Goal: Transaction & Acquisition: Book appointment/travel/reservation

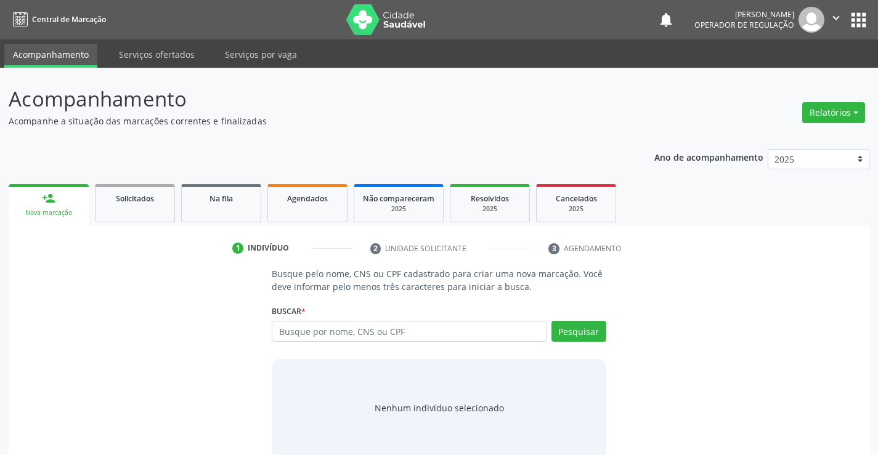
click at [368, 335] on input "text" at bounding box center [409, 331] width 275 height 21
type input "703602046229138"
click at [578, 331] on button "Pesquisar" at bounding box center [578, 331] width 55 height 21
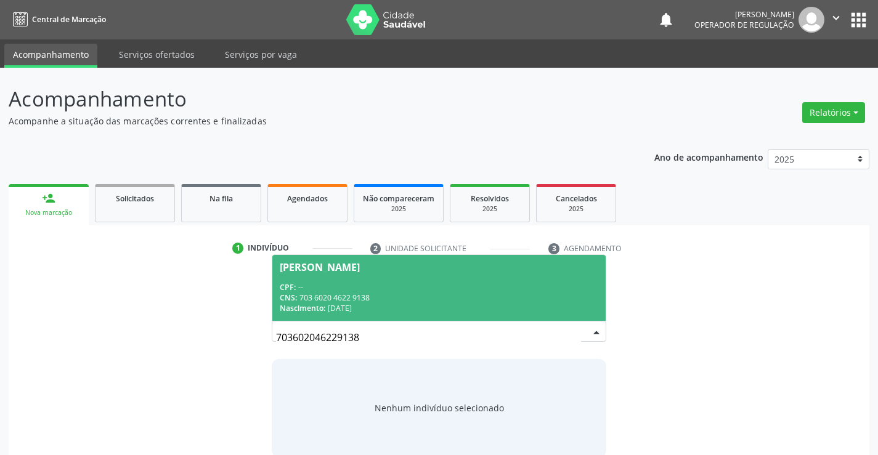
click at [398, 284] on div "CPF: --" at bounding box center [439, 287] width 318 height 10
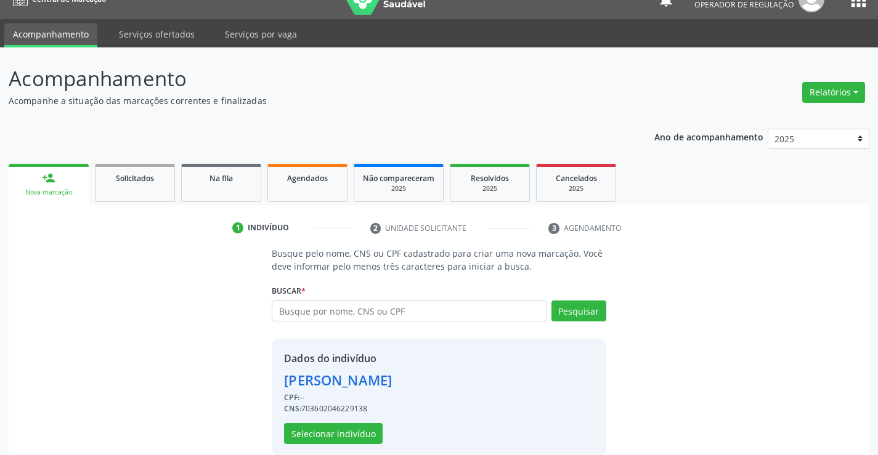
scroll to position [39, 0]
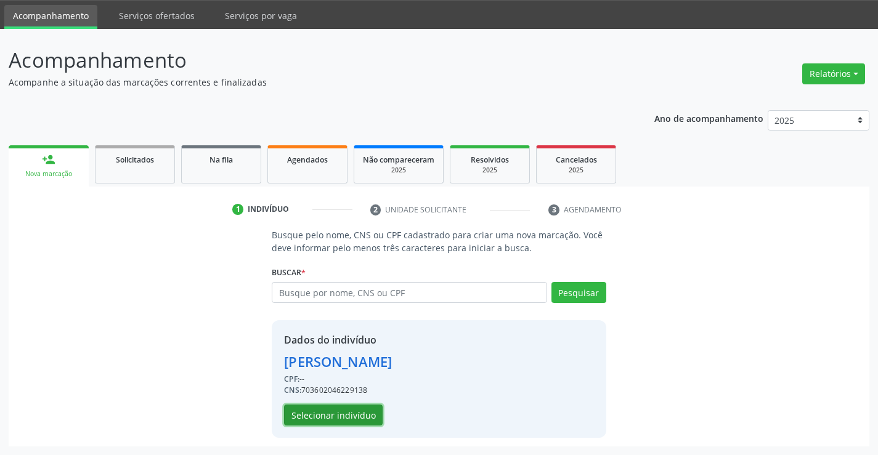
click at [318, 411] on button "Selecionar indivíduo" at bounding box center [333, 415] width 99 height 21
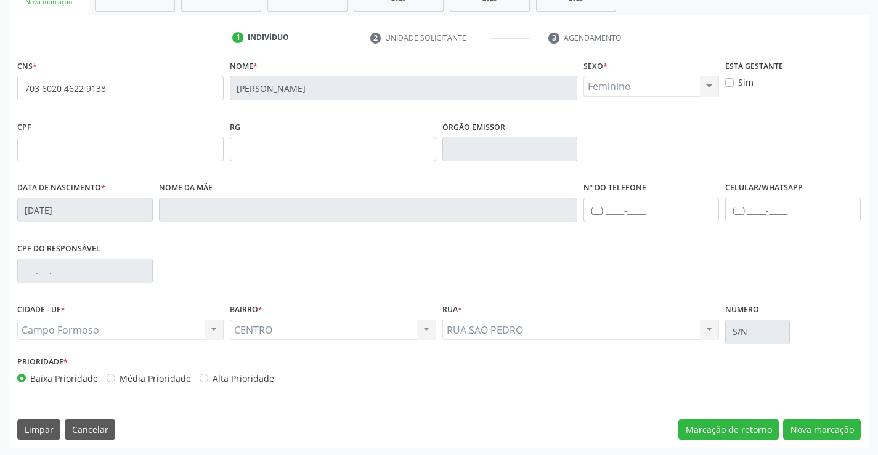
scroll to position [213, 0]
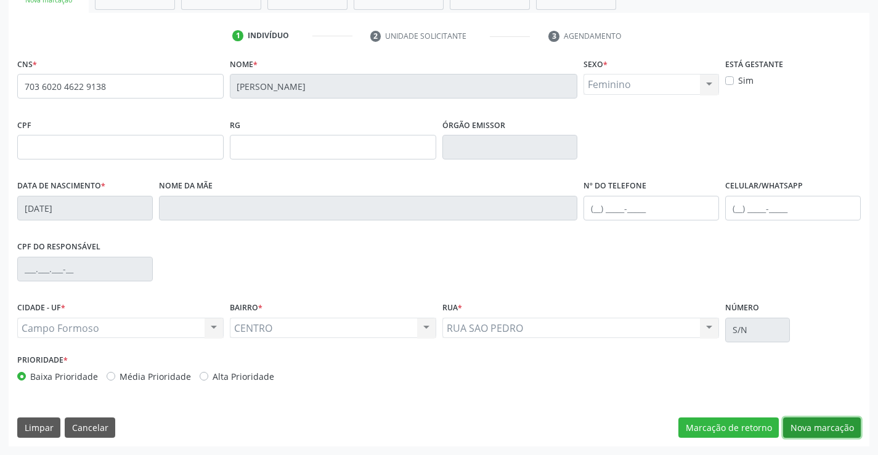
click at [807, 426] on button "Nova marcação" at bounding box center [822, 428] width 78 height 21
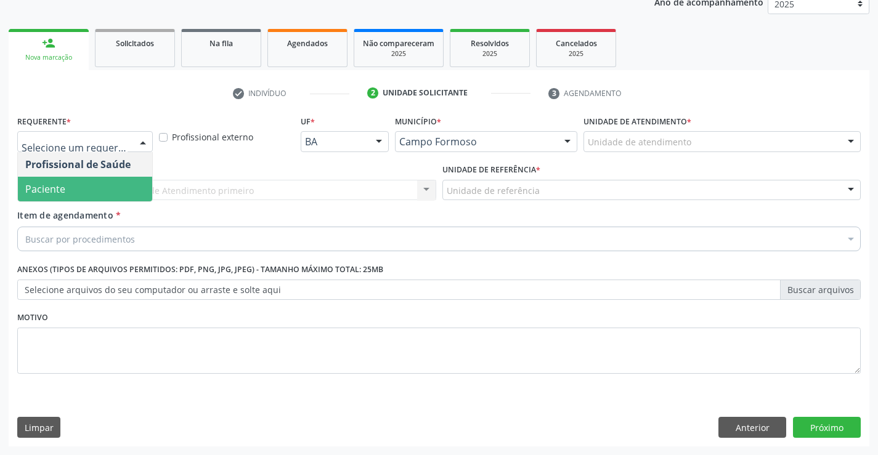
click at [80, 192] on span "Paciente" at bounding box center [85, 189] width 134 height 25
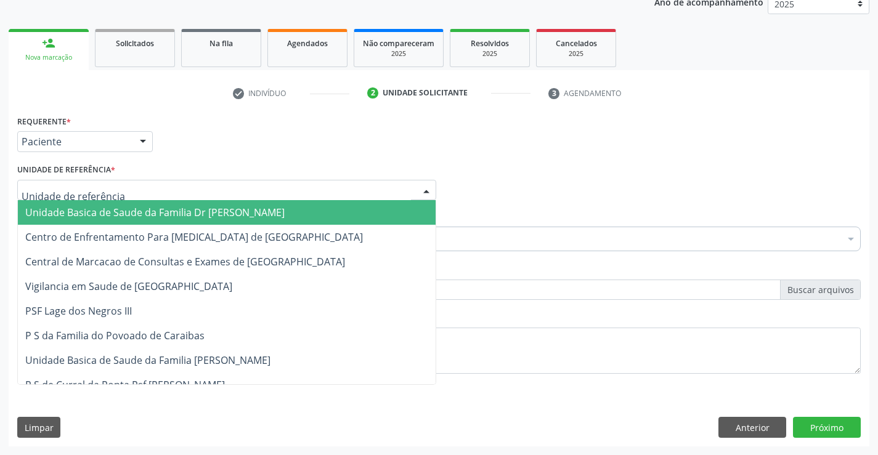
drag, startPoint x: 99, startPoint y: 211, endPoint x: 103, endPoint y: 216, distance: 7.0
click at [99, 211] on span "Unidade Basica de Saude da Familia Dr [PERSON_NAME]" at bounding box center [154, 213] width 259 height 14
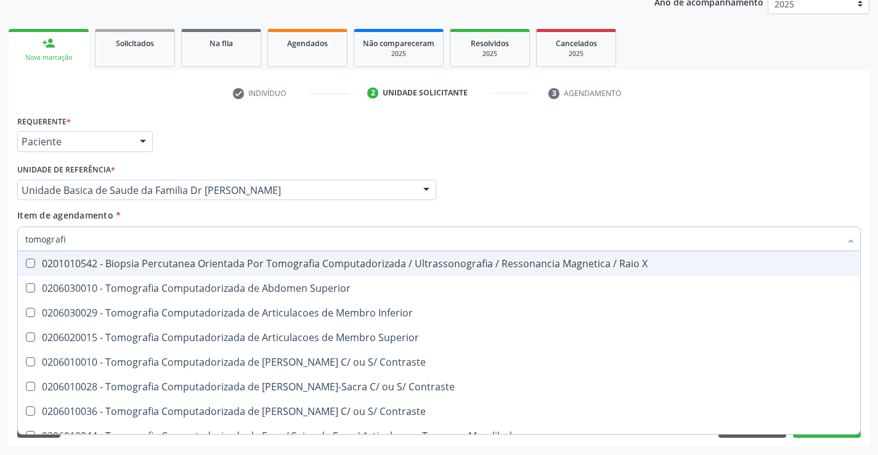
type input "tomografia"
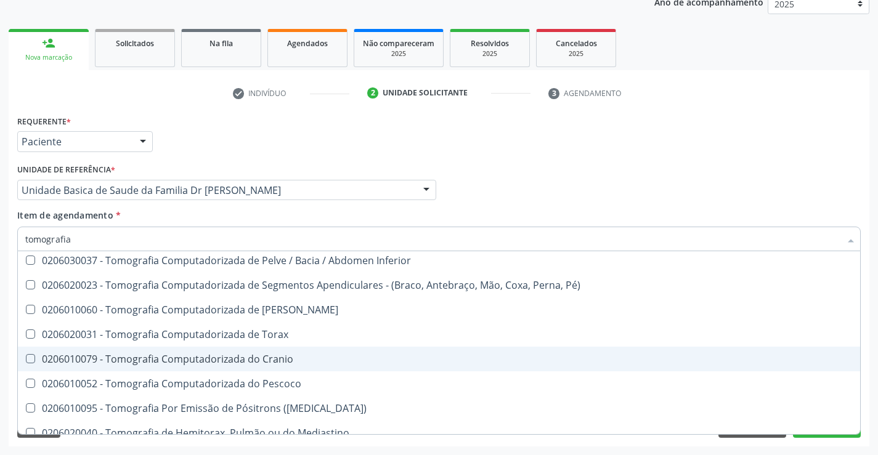
scroll to position [211, 0]
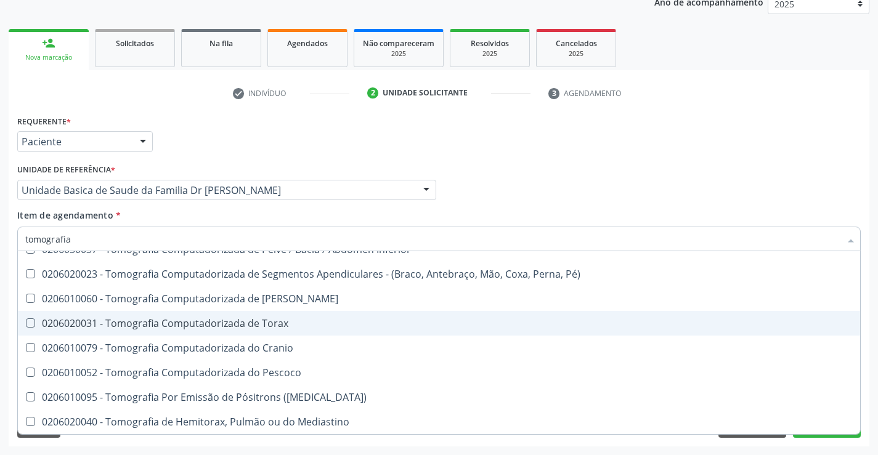
click at [273, 326] on div "0206020031 - Tomografia Computadorizada de Torax" at bounding box center [438, 323] width 827 height 10
checkbox Torax "true"
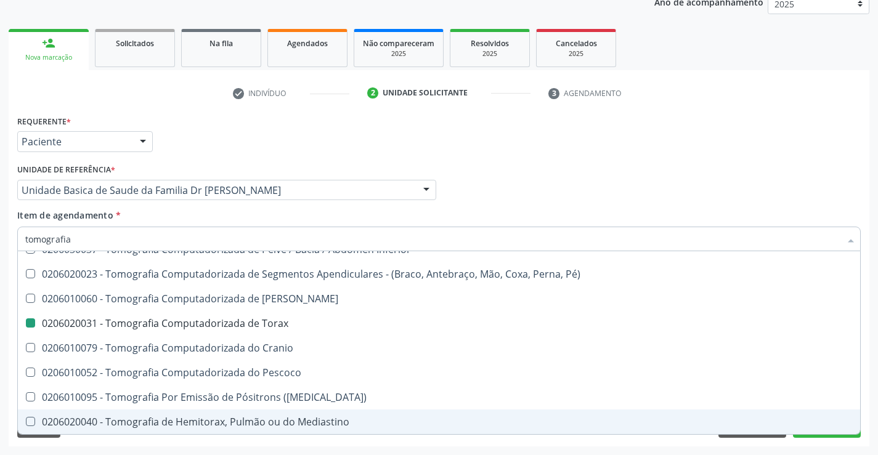
click at [873, 407] on div "Acompanhamento Acompanhe a situação das marcações correntes e finalizadas Relat…" at bounding box center [439, 184] width 878 height 543
checkbox Superior "true"
checkbox Torax "false"
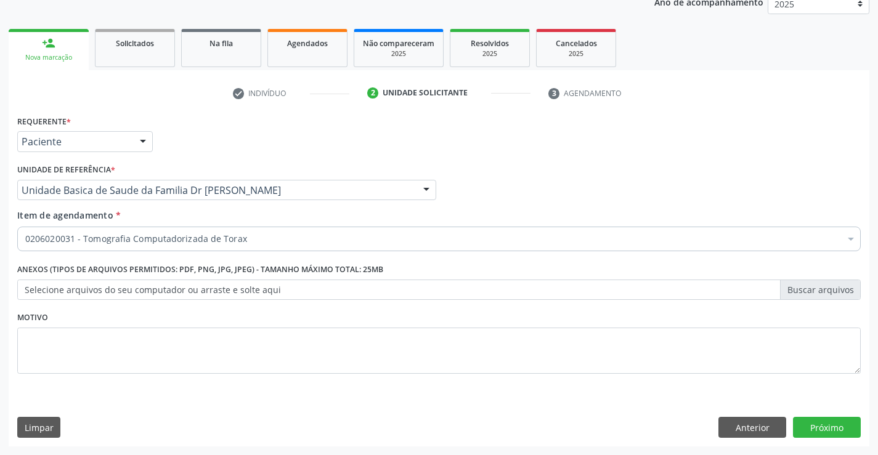
scroll to position [0, 0]
click at [827, 426] on button "Próximo" at bounding box center [827, 427] width 68 height 21
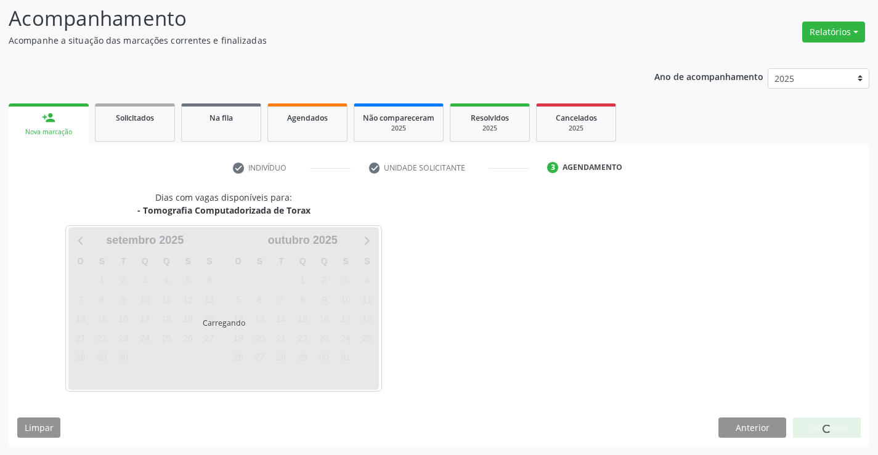
scroll to position [81, 0]
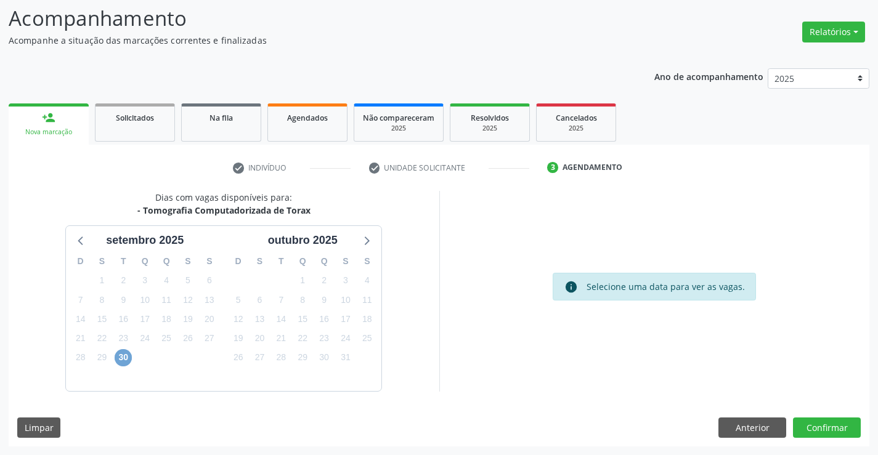
click at [128, 355] on span "30" at bounding box center [123, 357] width 17 height 17
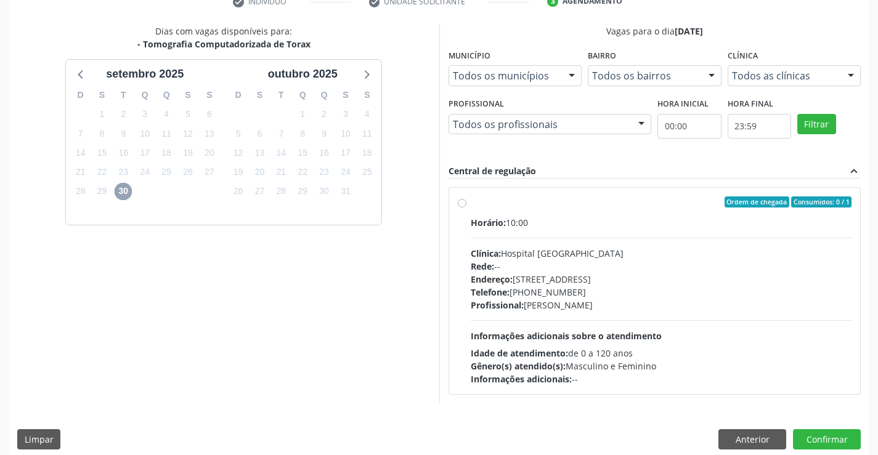
scroll to position [259, 0]
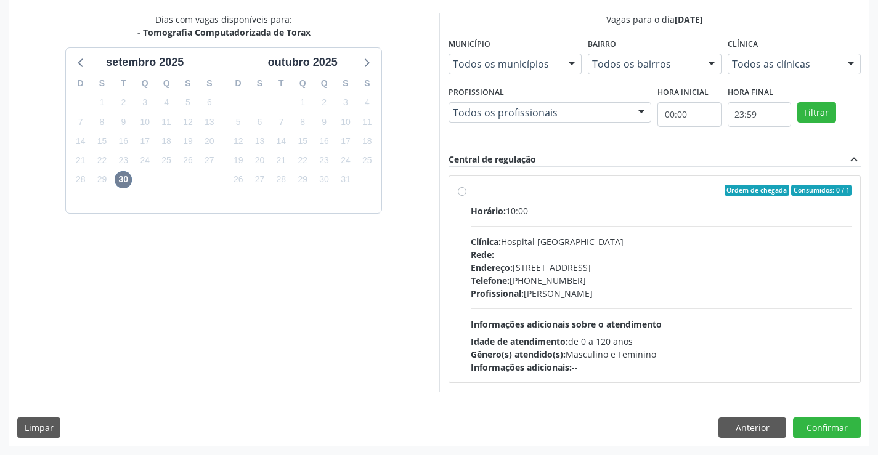
click at [562, 196] on label "Ordem de chegada Consumidos: 0 / 1 Horário: 10:00 Clínica: Hospital [GEOGRAPHIC…" at bounding box center [661, 279] width 381 height 189
click at [466, 196] on input "Ordem de chegada Consumidos: 0 / 1 Horário: 10:00 Clínica: Hospital [GEOGRAPHIC…" at bounding box center [462, 190] width 9 height 11
radio input "true"
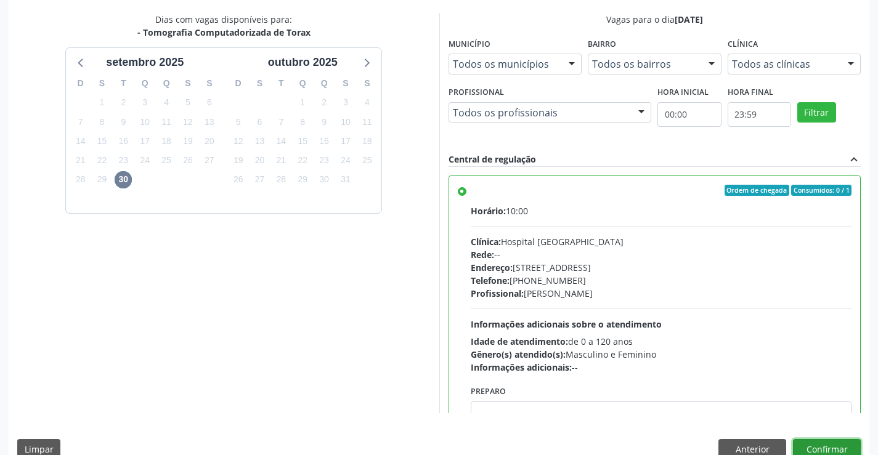
click at [825, 447] on button "Confirmar" at bounding box center [827, 449] width 68 height 21
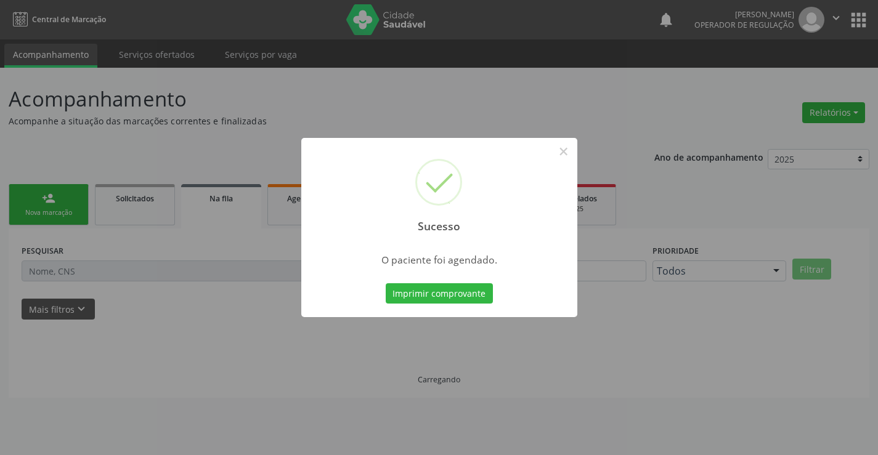
scroll to position [0, 0]
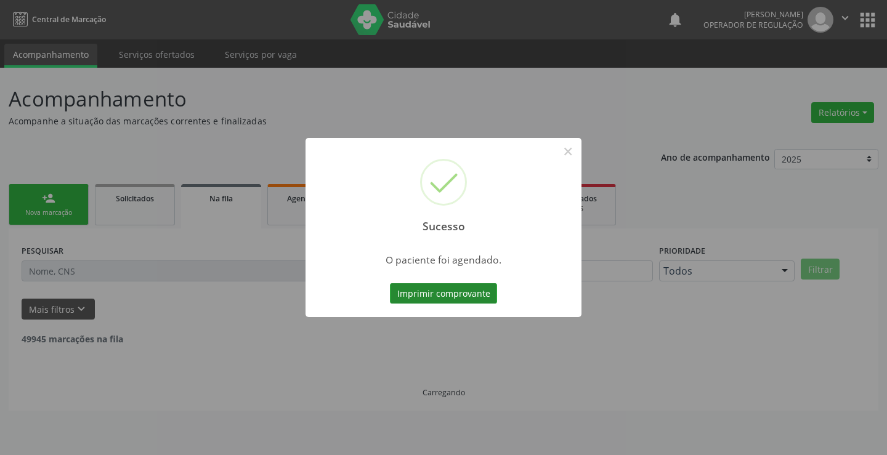
click at [432, 286] on button "Imprimir comprovante" at bounding box center [443, 293] width 107 height 21
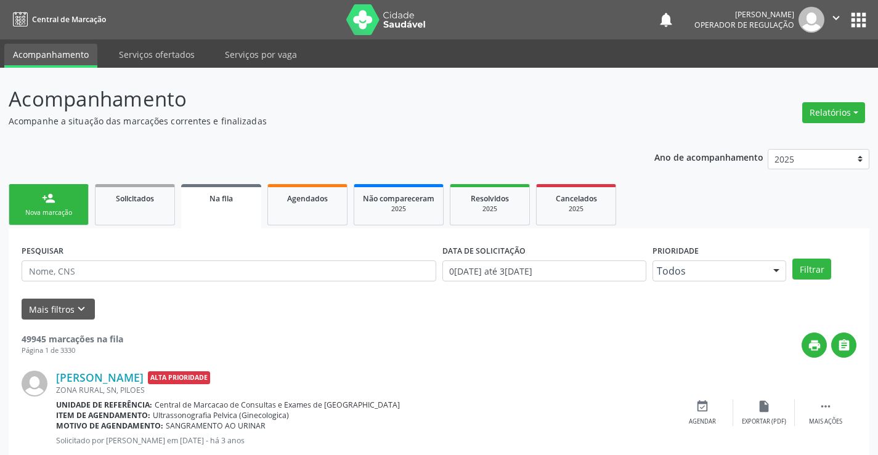
click at [62, 209] on div "Nova marcação" at bounding box center [49, 212] width 62 height 9
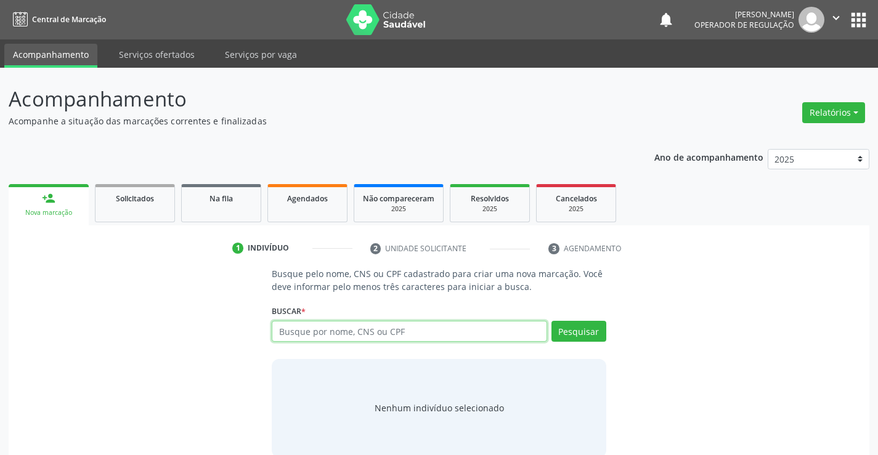
click at [398, 329] on input "text" at bounding box center [409, 331] width 275 height 21
type input "708200192353642"
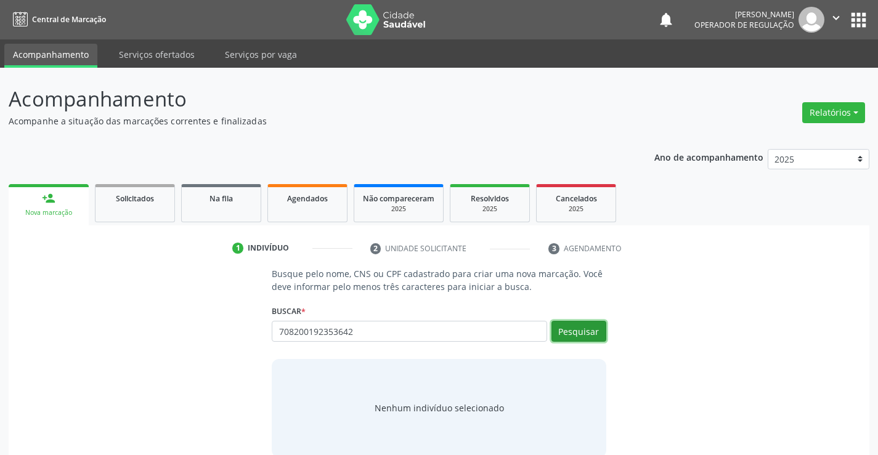
click at [578, 330] on button "Pesquisar" at bounding box center [578, 331] width 55 height 21
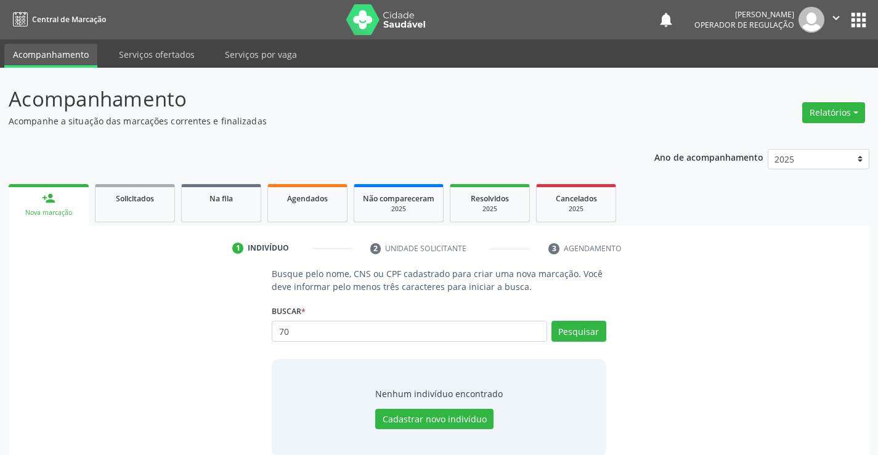
type input "7"
type input "708200193353642"
click at [587, 328] on button "Pesquisar" at bounding box center [578, 331] width 55 height 21
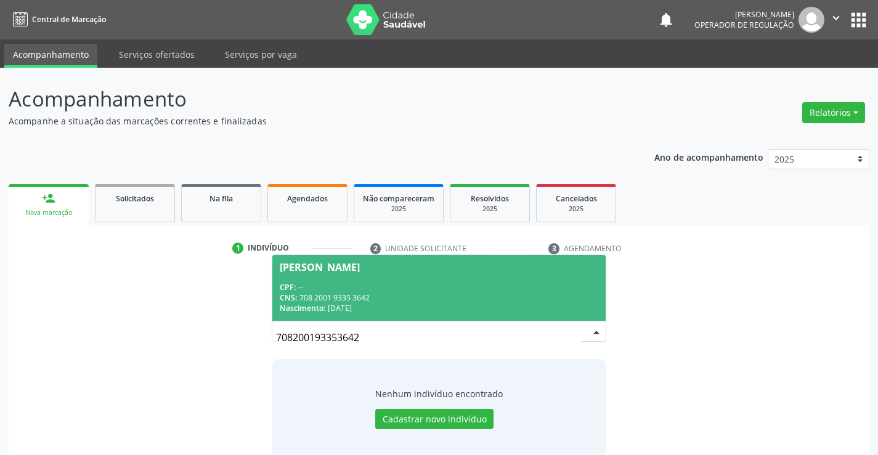
click at [391, 272] on span "[PERSON_NAME] CPF: -- CNS: 708 2001 9335 3642 Nascimento: [DATE]" at bounding box center [438, 288] width 333 height 66
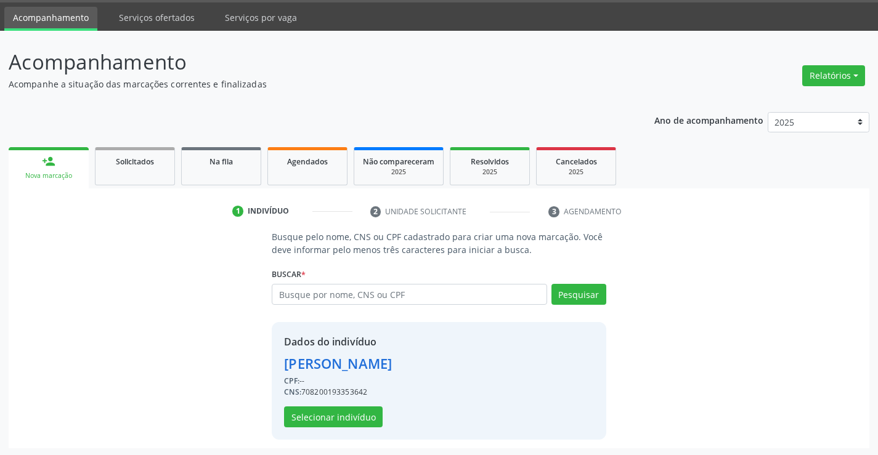
scroll to position [39, 0]
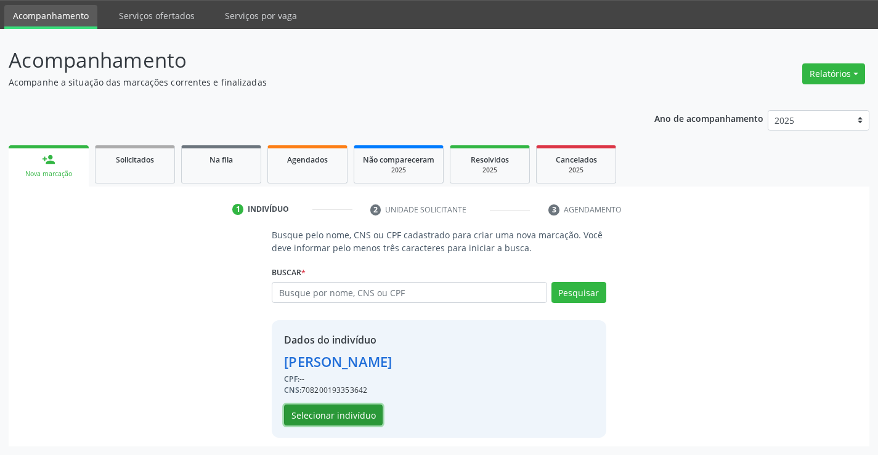
click at [324, 419] on button "Selecionar indivíduo" at bounding box center [333, 415] width 99 height 21
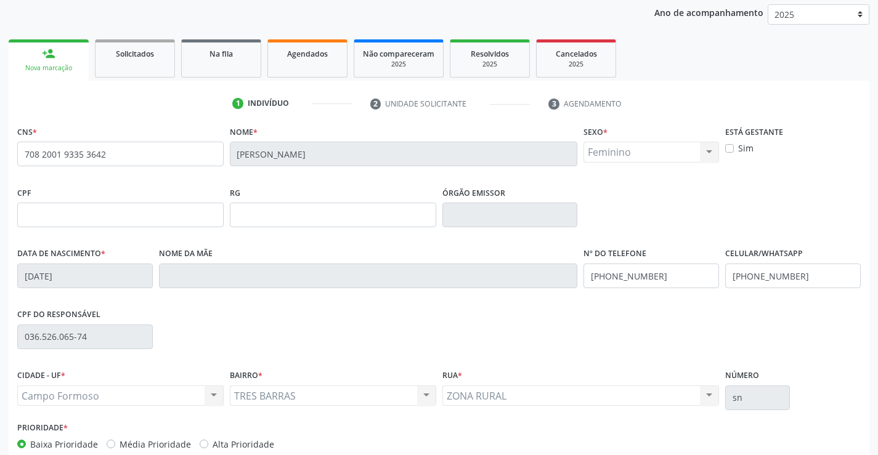
scroll to position [213, 0]
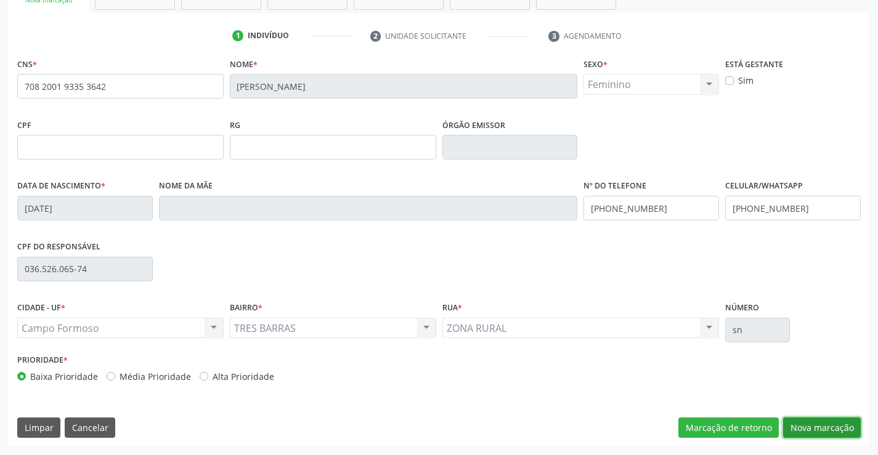
click at [822, 426] on button "Nova marcação" at bounding box center [822, 428] width 78 height 21
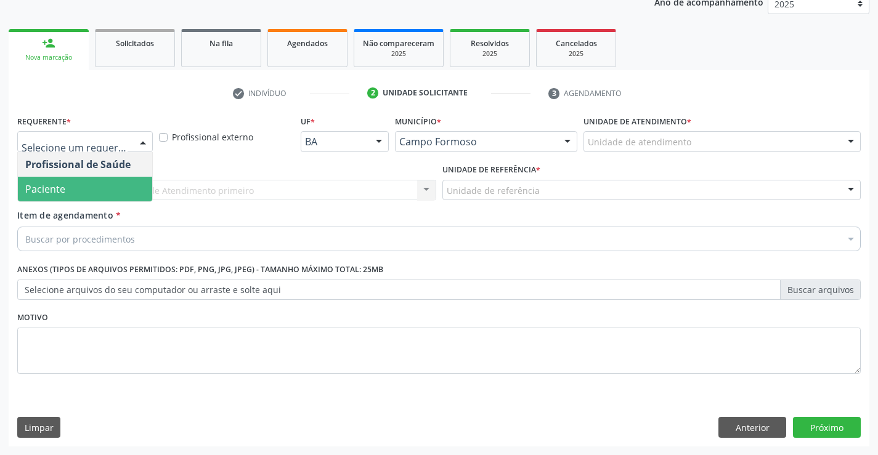
click at [70, 194] on span "Paciente" at bounding box center [85, 189] width 134 height 25
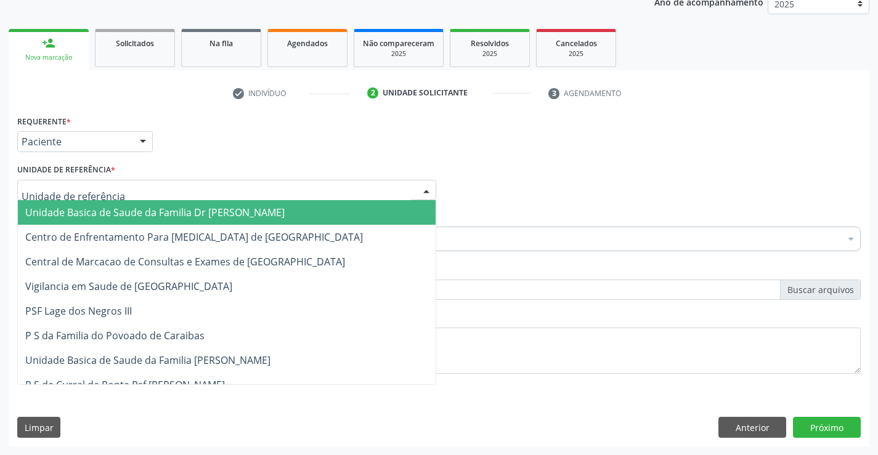
click at [110, 217] on span "Unidade Basica de Saude da Familia Dr [PERSON_NAME]" at bounding box center [154, 213] width 259 height 14
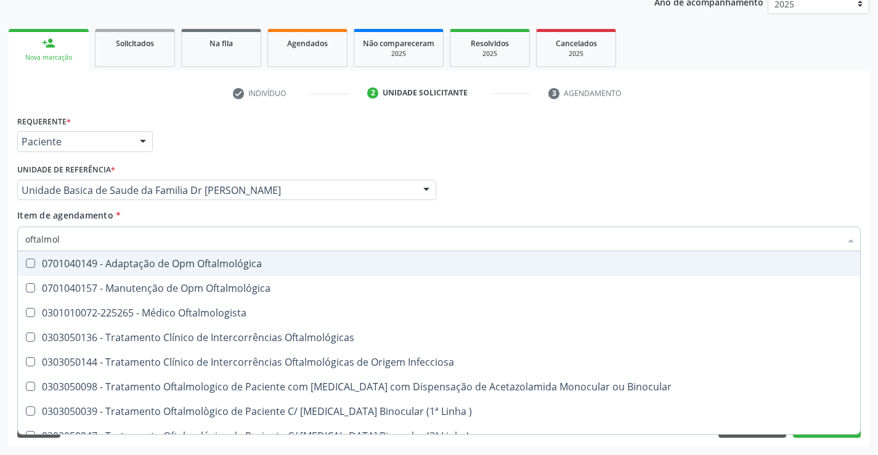
type input "oftalmolo"
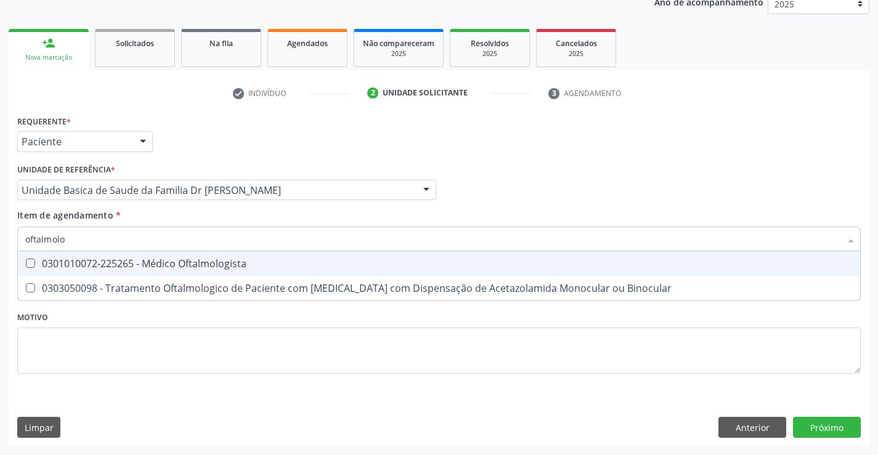
click at [208, 263] on div "0301010072-225265 - Médico Oftalmologista" at bounding box center [438, 264] width 827 height 10
checkbox Oftalmologista "true"
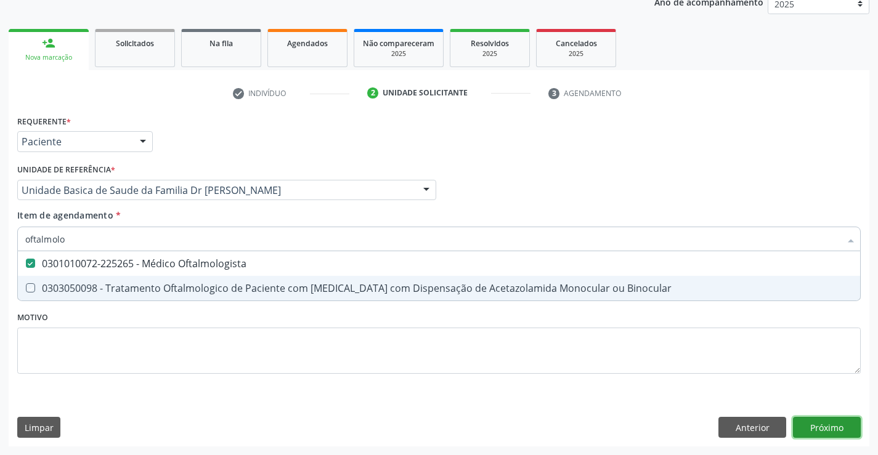
drag, startPoint x: 816, startPoint y: 428, endPoint x: 824, endPoint y: 427, distance: 8.0
click at [824, 427] on div "Requerente * Paciente Profissional de Saúde Paciente Nenhum resultado encontrad…" at bounding box center [439, 279] width 861 height 334
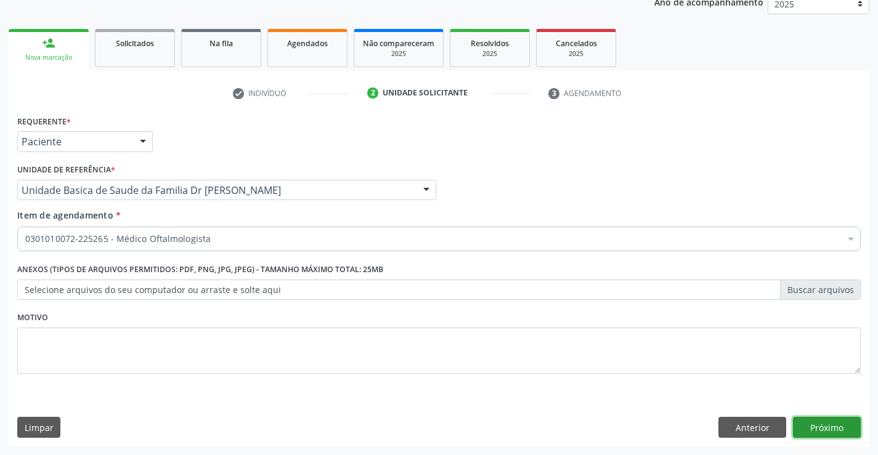
click at [821, 428] on button "Próximo" at bounding box center [827, 427] width 68 height 21
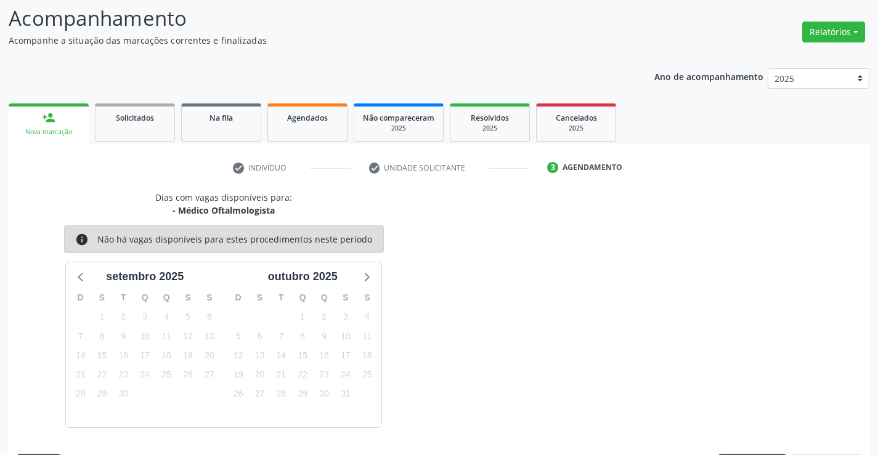
scroll to position [117, 0]
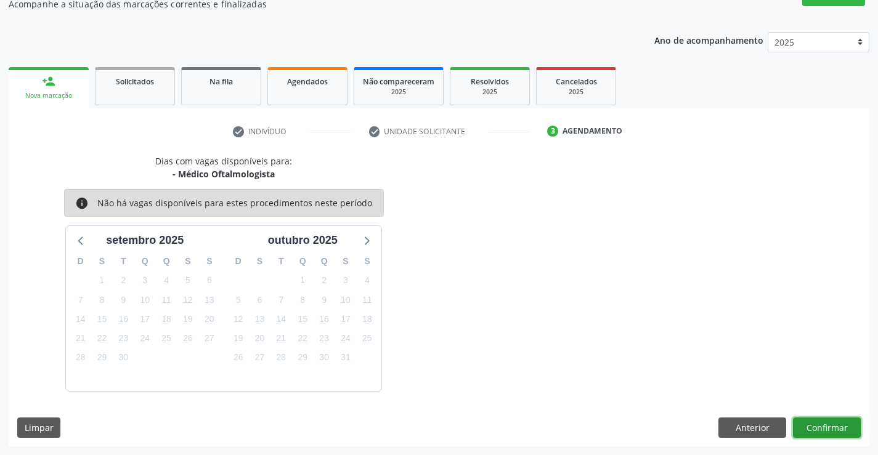
click at [821, 428] on button "Confirmar" at bounding box center [827, 428] width 68 height 21
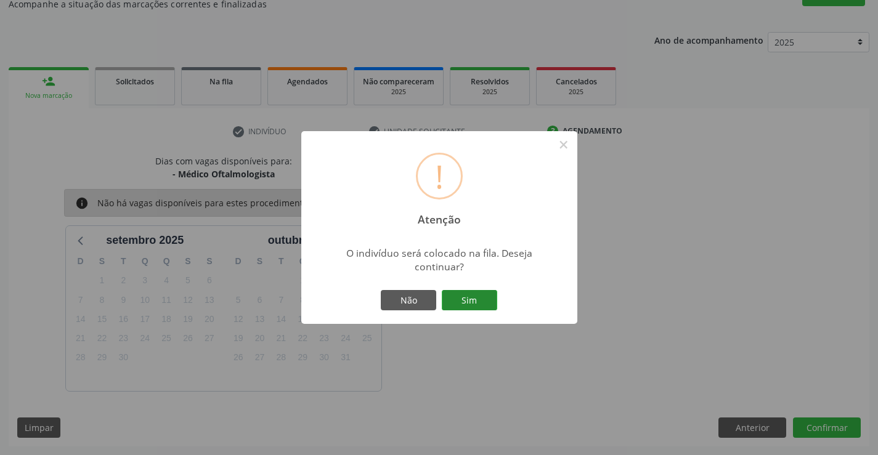
click at [474, 301] on button "Sim" at bounding box center [469, 300] width 55 height 21
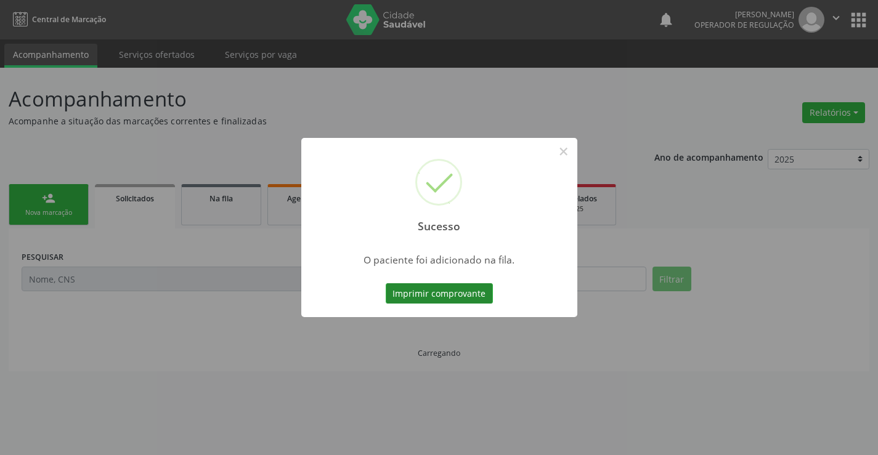
scroll to position [0, 0]
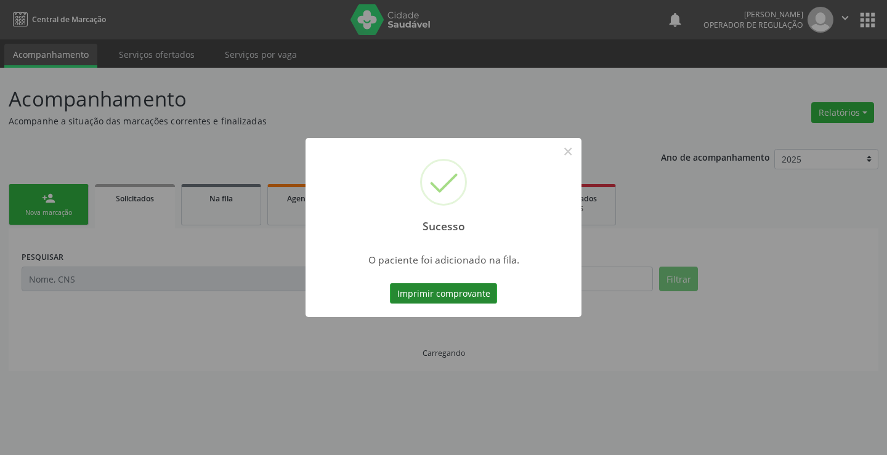
click at [443, 284] on button "Imprimir comprovante" at bounding box center [443, 293] width 107 height 21
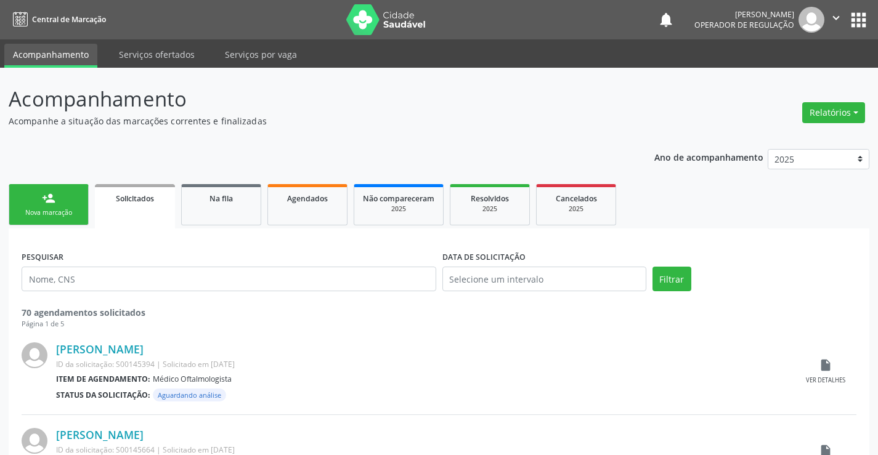
click at [49, 206] on link "person_add Nova marcação" at bounding box center [49, 204] width 80 height 41
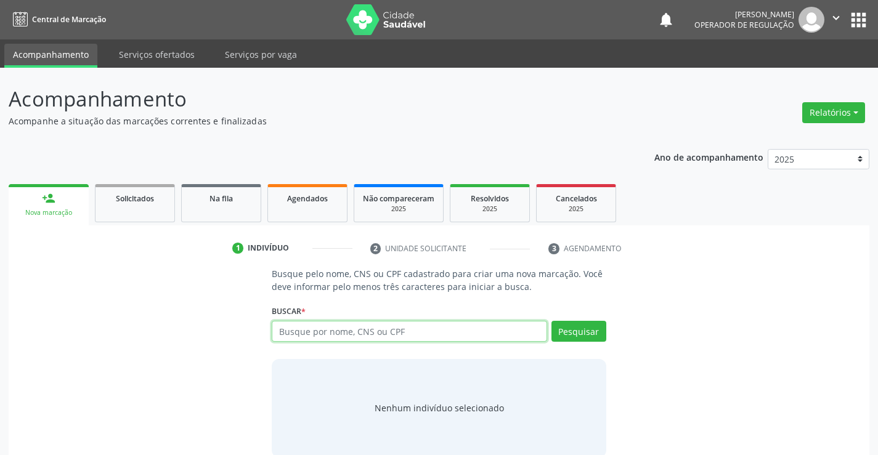
click at [377, 333] on input "text" at bounding box center [409, 331] width 275 height 21
type input "704604670041322"
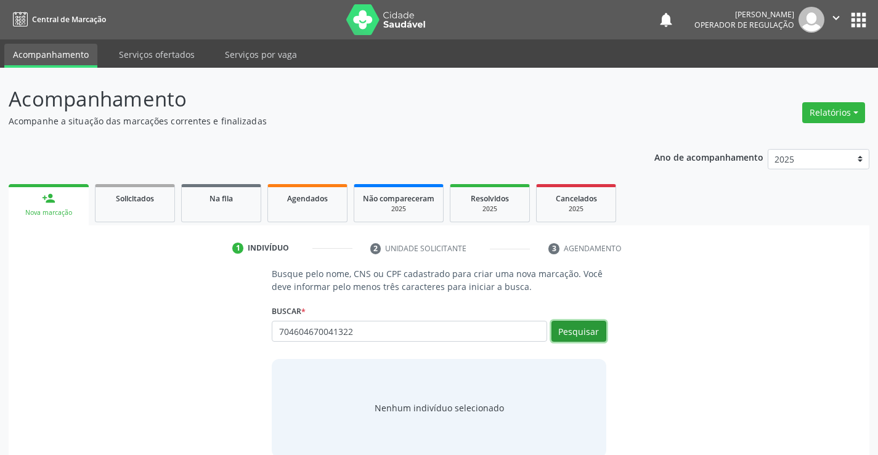
click at [584, 331] on button "Pesquisar" at bounding box center [578, 331] width 55 height 21
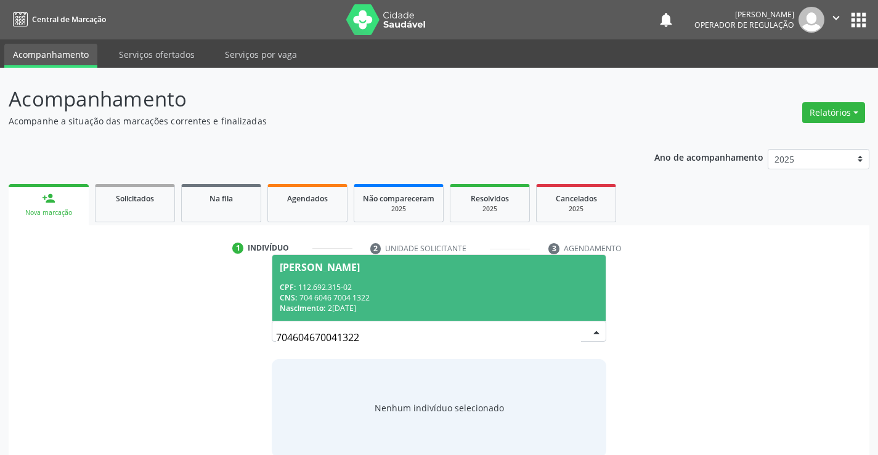
click at [370, 279] on span "[PERSON_NAME] CPF: 112.692.315-02 CNS: 704 6046 7004 1322 Nascimento: 2[DATE]" at bounding box center [438, 288] width 333 height 66
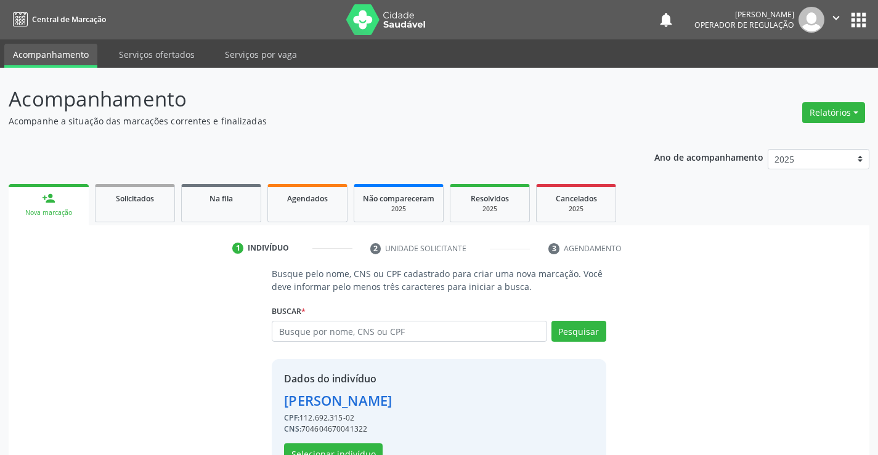
scroll to position [39, 0]
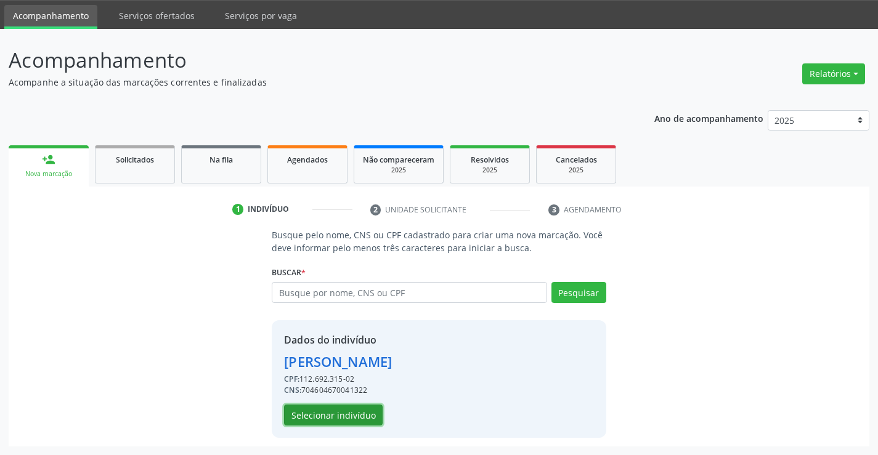
click at [341, 410] on button "Selecionar indivíduo" at bounding box center [333, 415] width 99 height 21
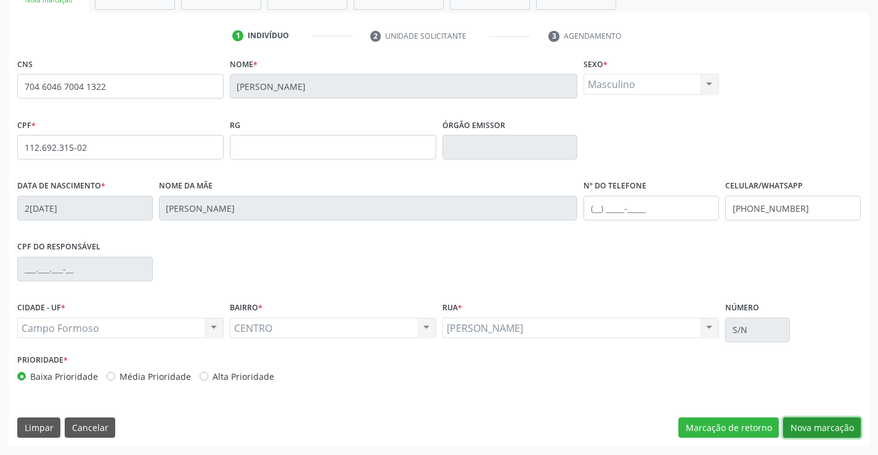
click at [824, 427] on button "Nova marcação" at bounding box center [822, 428] width 78 height 21
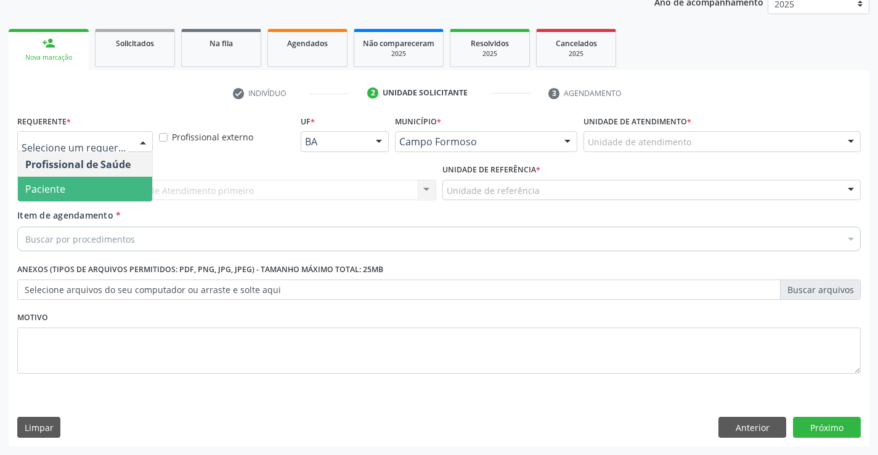
click at [99, 189] on span "Paciente" at bounding box center [85, 189] width 134 height 25
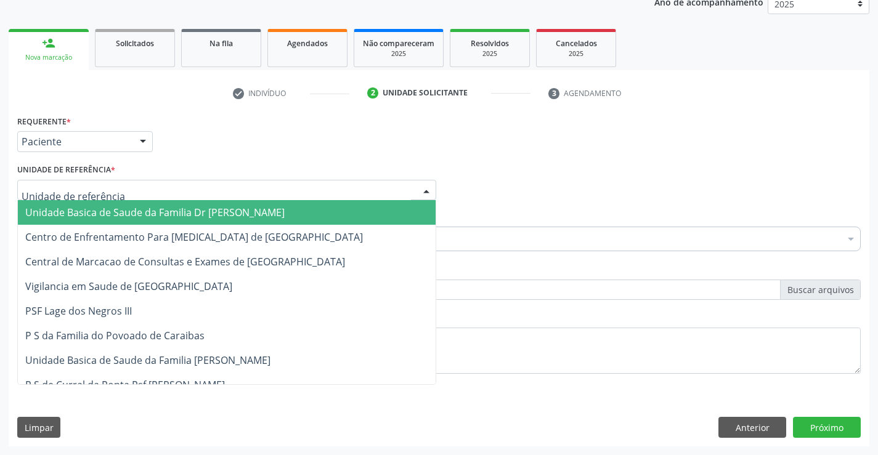
click at [131, 209] on span "Unidade Basica de Saude da Familia Dr [PERSON_NAME]" at bounding box center [154, 213] width 259 height 14
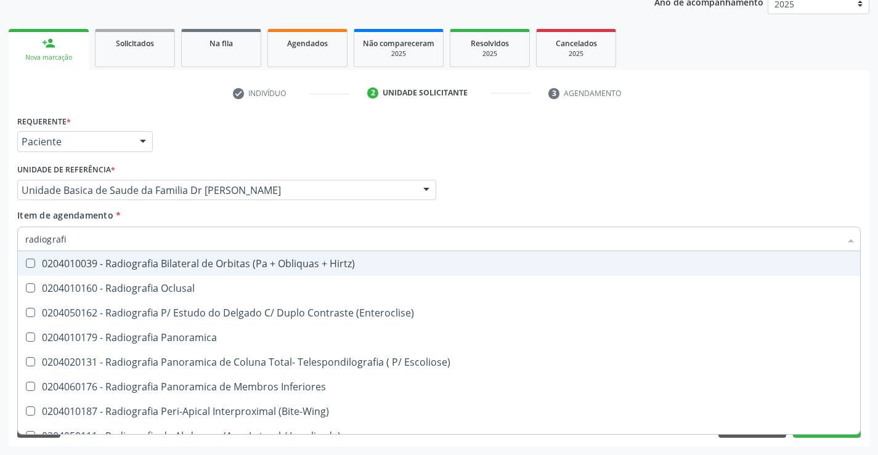
type input "radiografia"
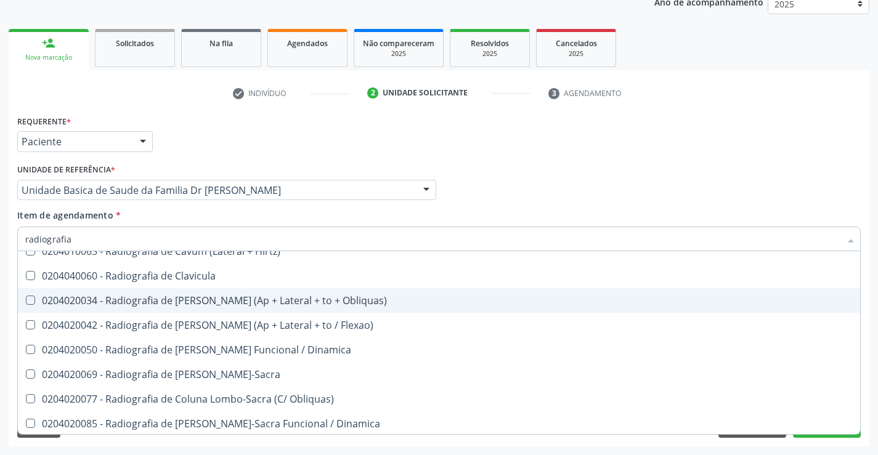
scroll to position [616, 0]
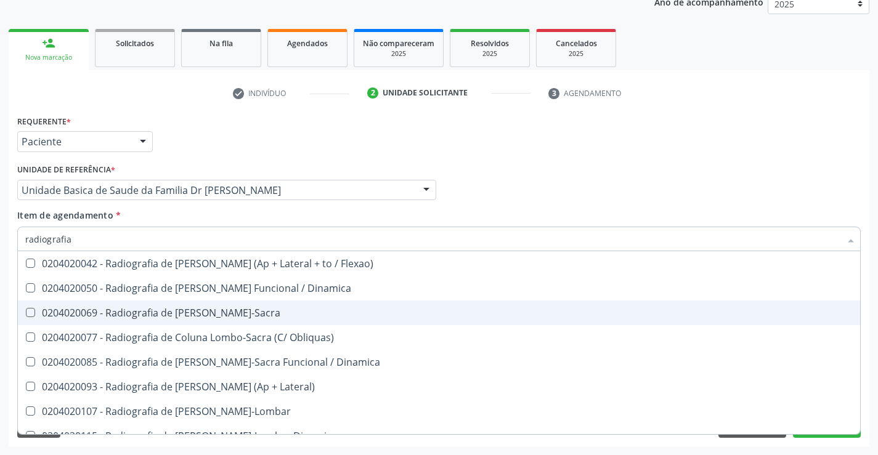
click at [290, 311] on div "0204020069 - Radiografia de [PERSON_NAME]-Sacra" at bounding box center [438, 313] width 827 height 10
checkbox Lombo-Sacra "true"
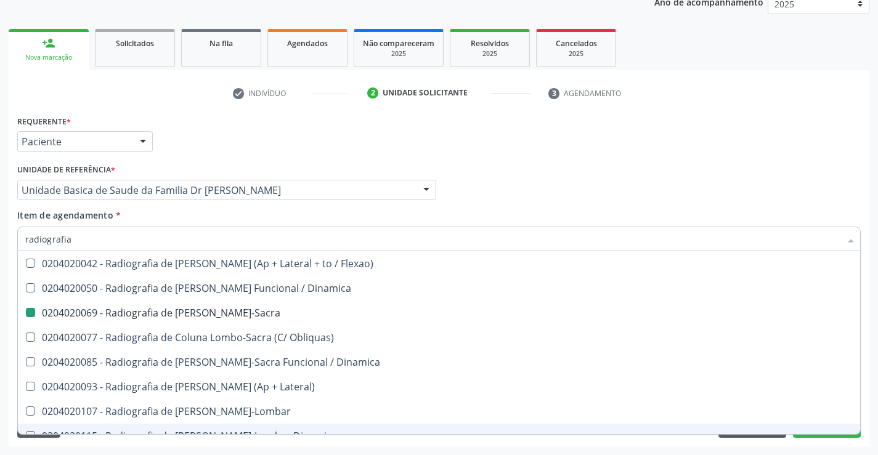
click at [875, 360] on div "Acompanhamento Acompanhe a situação das marcações correntes e finalizadas Relat…" at bounding box center [439, 184] width 878 height 543
checkbox Oclusal "true"
checkbox Lombo-Sacra "false"
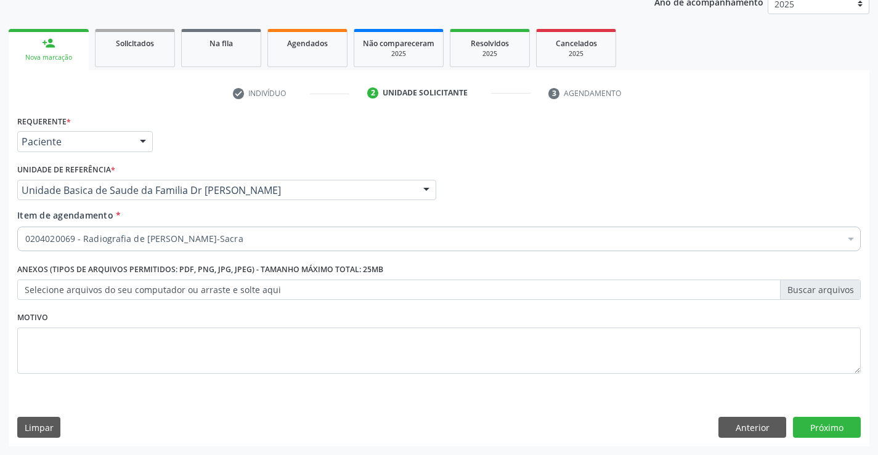
scroll to position [0, 0]
click at [820, 429] on button "Próximo" at bounding box center [827, 427] width 68 height 21
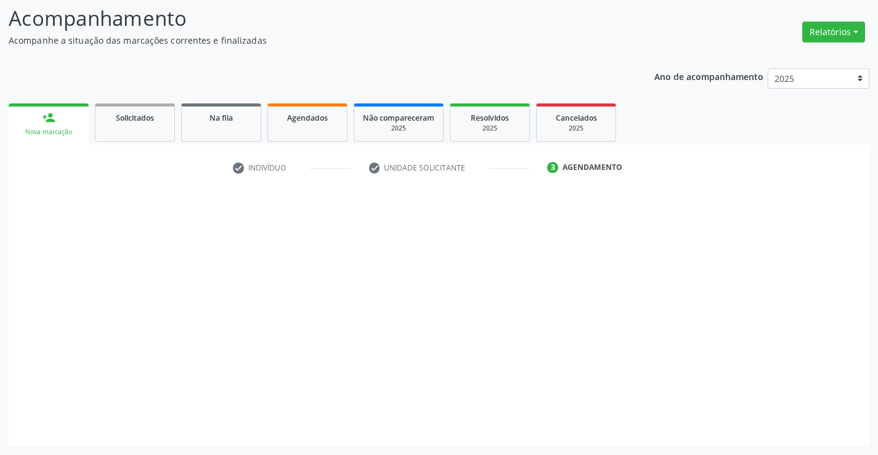
scroll to position [81, 0]
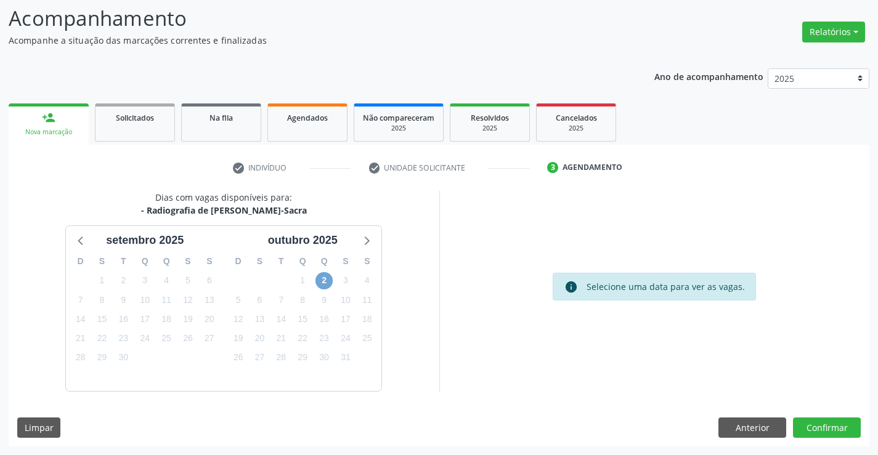
click at [325, 277] on span "2" at bounding box center [323, 280] width 17 height 17
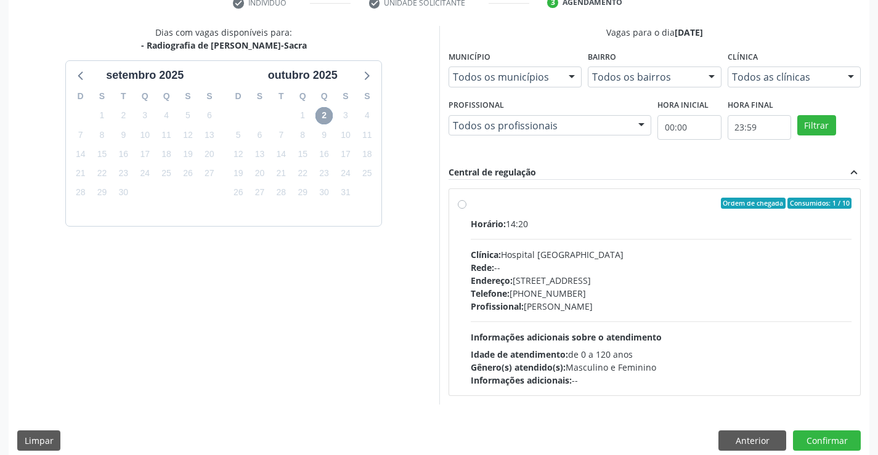
scroll to position [259, 0]
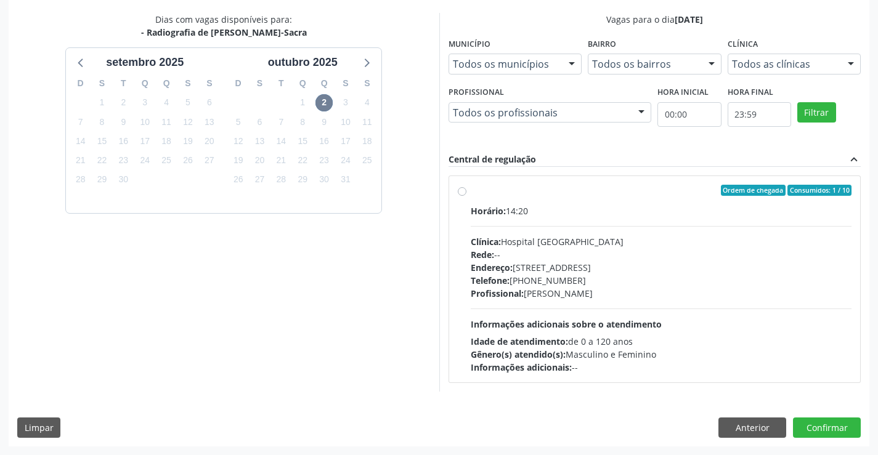
click at [594, 206] on div "Horário: 14:20" at bounding box center [661, 211] width 381 height 13
click at [466, 196] on input "Ordem de chegada Consumidos: 1 / 10 Horário: 14:20 Clínica: Hospital [GEOGRAPHI…" at bounding box center [462, 190] width 9 height 11
radio input "true"
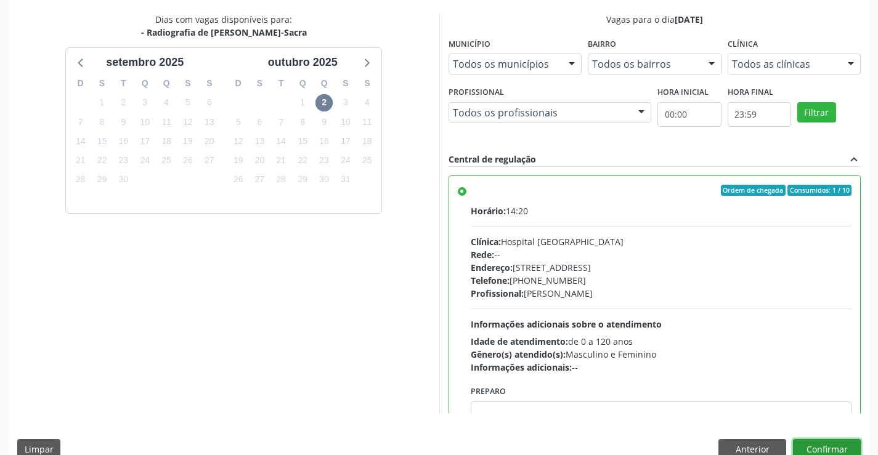
click at [816, 442] on button "Confirmar" at bounding box center [827, 449] width 68 height 21
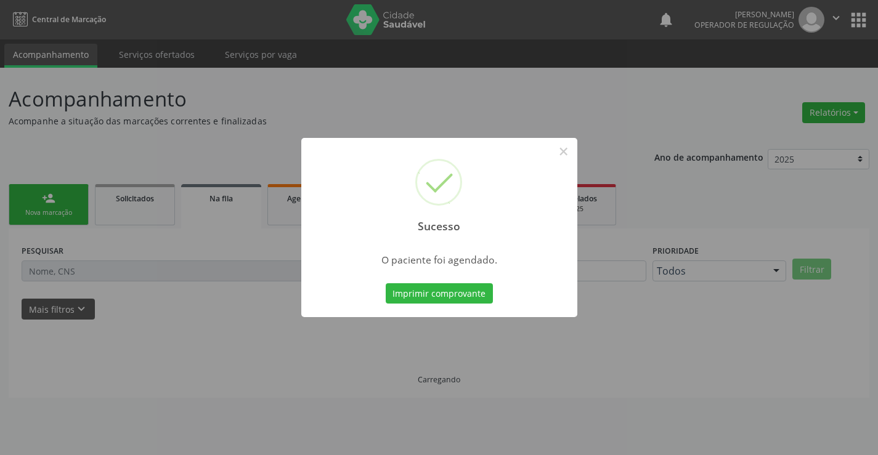
scroll to position [0, 0]
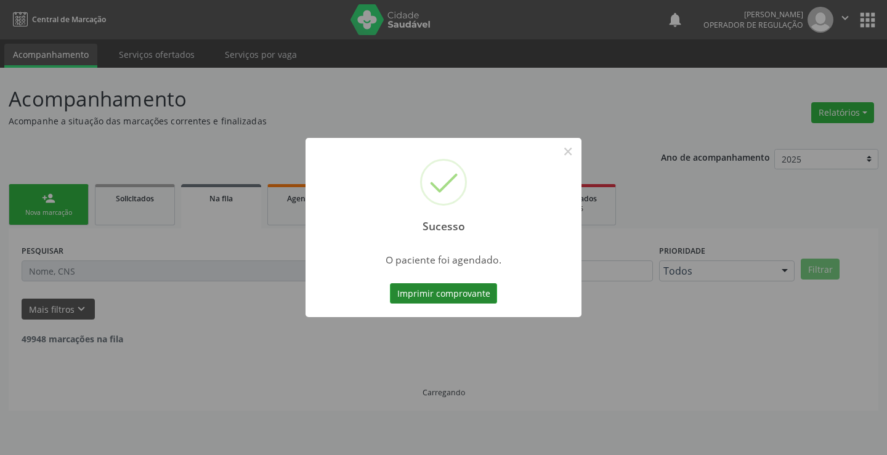
click at [429, 288] on button "Imprimir comprovante" at bounding box center [443, 293] width 107 height 21
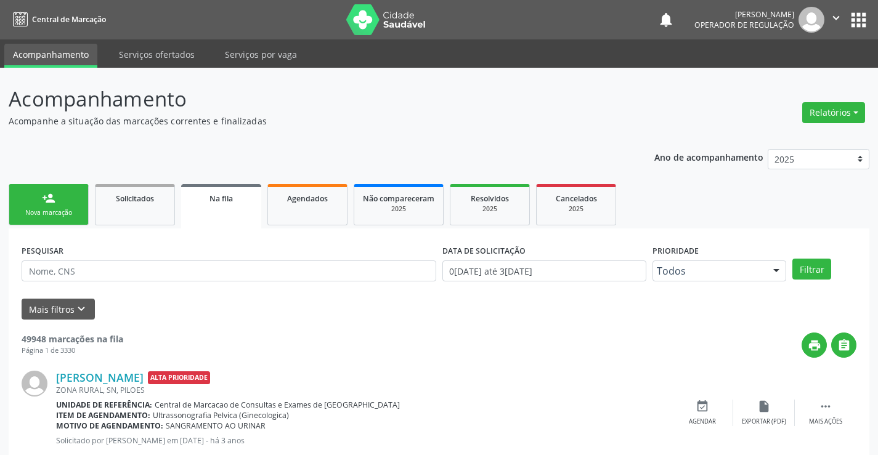
click at [52, 204] on div "person_add" at bounding box center [49, 199] width 14 height 14
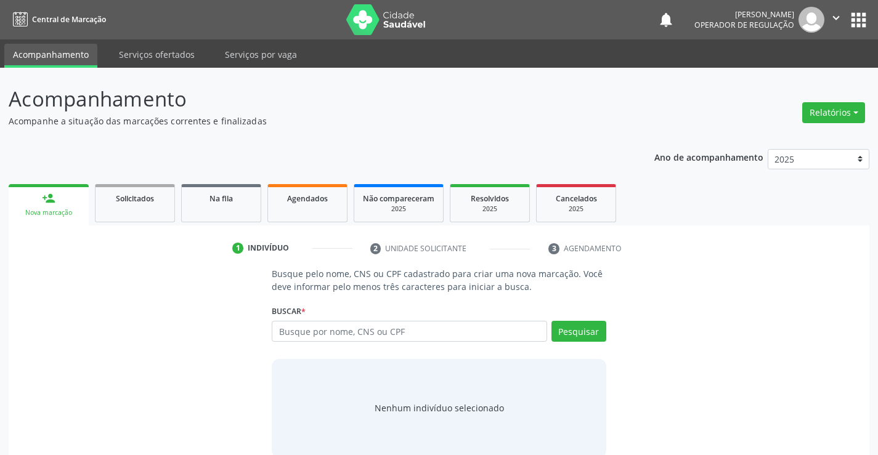
click at [831, 9] on button "" at bounding box center [835, 20] width 23 height 26
click at [792, 71] on link "Sair" at bounding box center [804, 75] width 85 height 17
